Goal: Navigation & Orientation: Find specific page/section

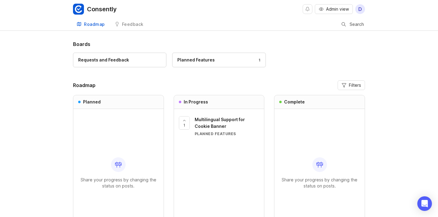
click at [56, 142] on div "Boards Requests and Feedback Planned Features 1 Roadmap Filters Planned Share y…" at bounding box center [219, 153] width 438 height 227
click at [118, 63] on div "Requests and Feedback" at bounding box center [103, 60] width 51 height 7
click at [198, 60] on div "Planned Features" at bounding box center [195, 60] width 37 height 7
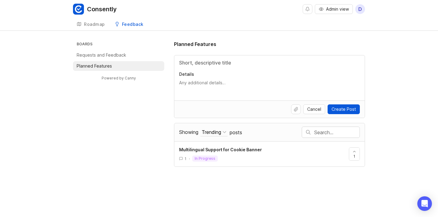
click at [143, 105] on div "Boards Requests and Feedback Planned Features Powered by Canny Planned Features…" at bounding box center [219, 103] width 292 height 126
click at [202, 147] on span "Multilingual Support for Cookie Banner" at bounding box center [220, 149] width 83 height 5
click at [86, 25] on div "Roadmap" at bounding box center [94, 24] width 21 height 4
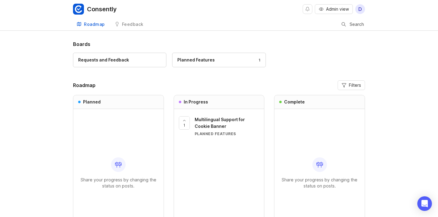
click at [49, 58] on div "Boards Requests and Feedback Planned Features 1 Roadmap Filters Planned Share y…" at bounding box center [219, 153] width 438 height 227
click at [198, 37] on div "Consently Admin view D Roadmap Feedback Feedback Search Boards Requests and Fee…" at bounding box center [219, 135] width 438 height 271
